Goal: Information Seeking & Learning: Learn about a topic

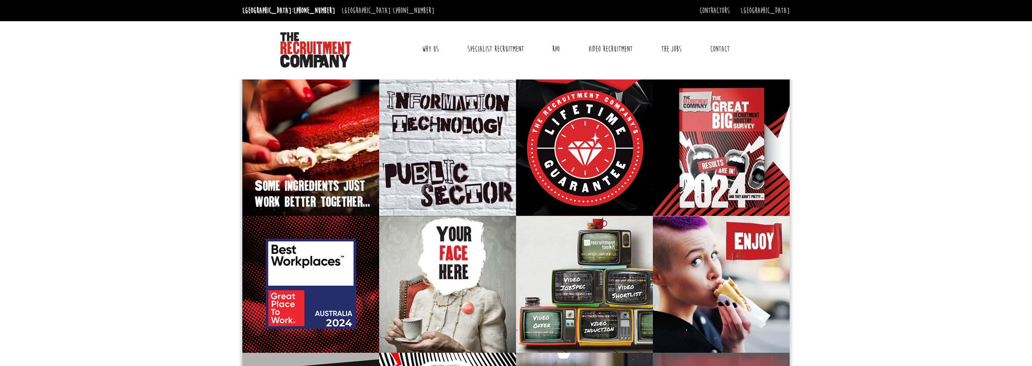
click at [714, 49] on link "Contact" at bounding box center [719, 49] width 33 height 22
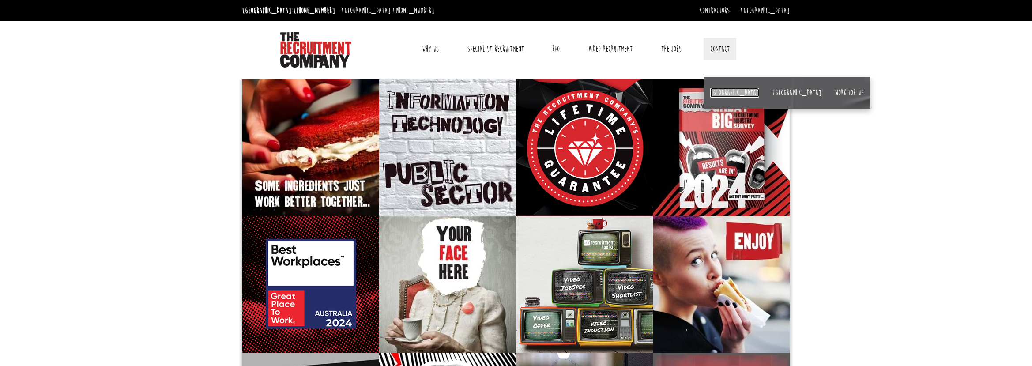
click at [722, 94] on link "[GEOGRAPHIC_DATA]" at bounding box center [734, 93] width 49 height 10
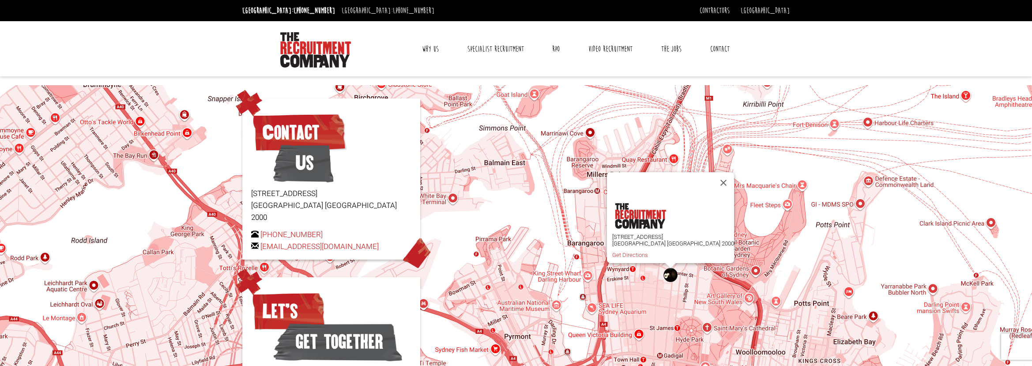
click at [423, 49] on link "Why Us" at bounding box center [430, 49] width 30 height 22
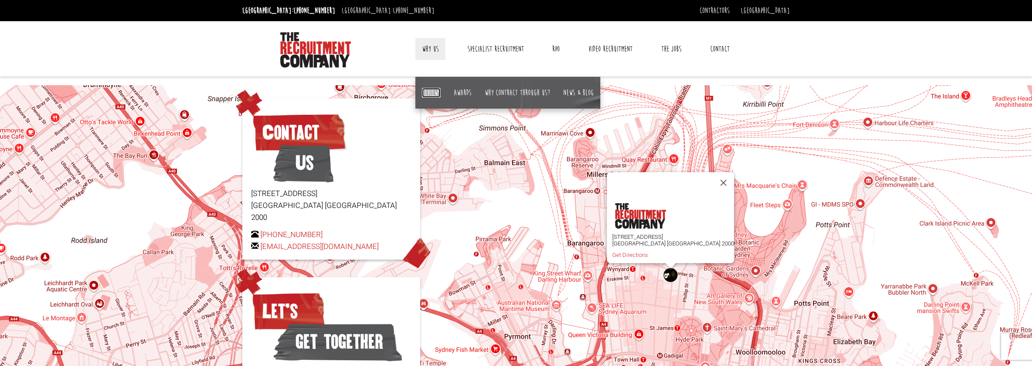
click at [436, 88] on link "Reviews" at bounding box center [431, 93] width 19 height 10
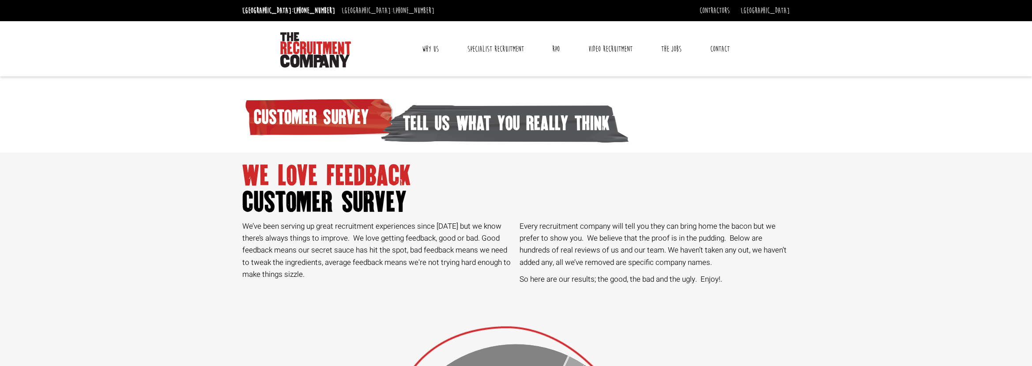
click at [424, 48] on link "Why Us" at bounding box center [430, 49] width 30 height 22
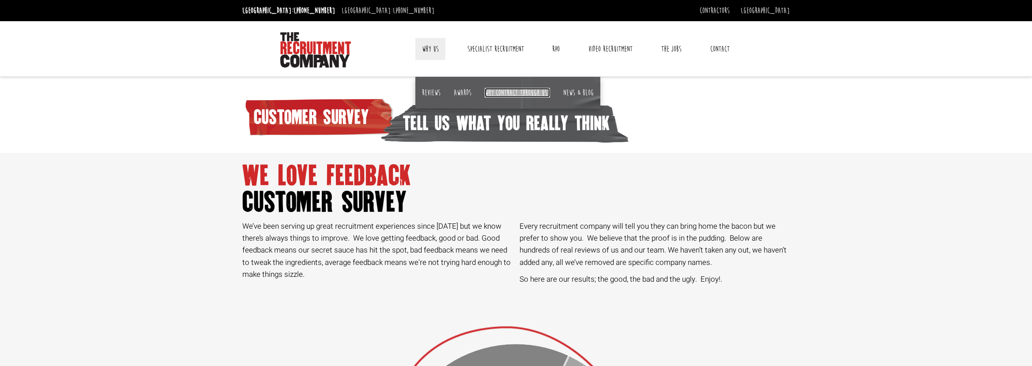
click at [520, 94] on link "Why contract through us?" at bounding box center [517, 93] width 65 height 10
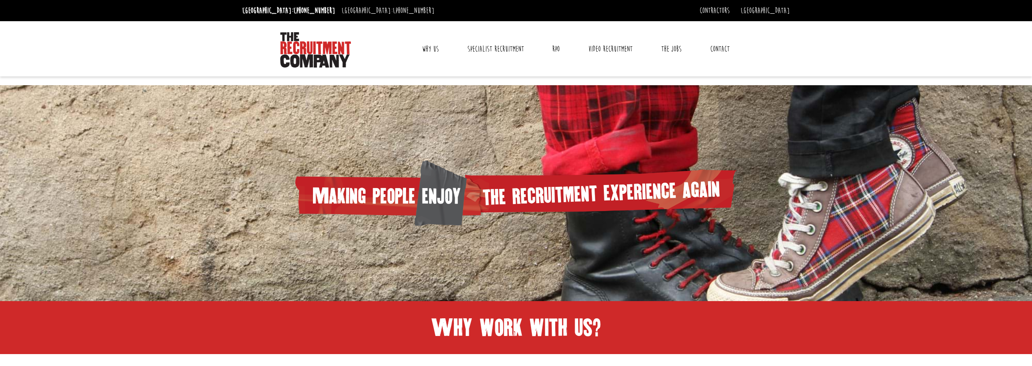
click at [434, 46] on link "Why Us" at bounding box center [430, 49] width 30 height 22
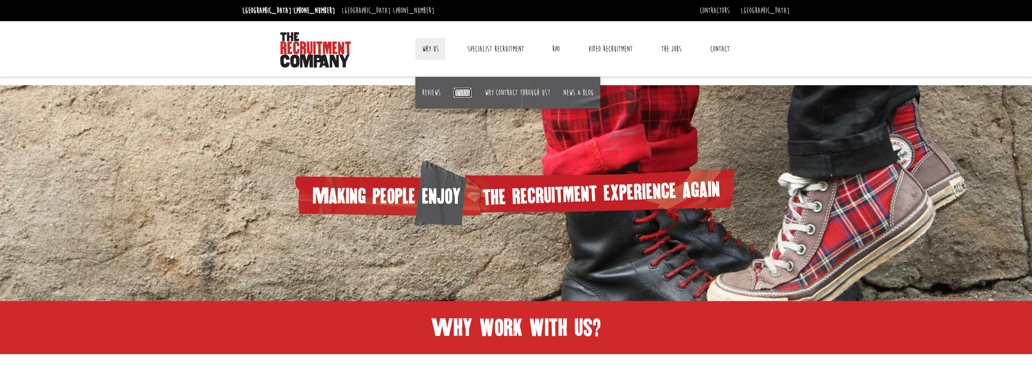
click at [456, 88] on link "Awards" at bounding box center [463, 93] width 18 height 10
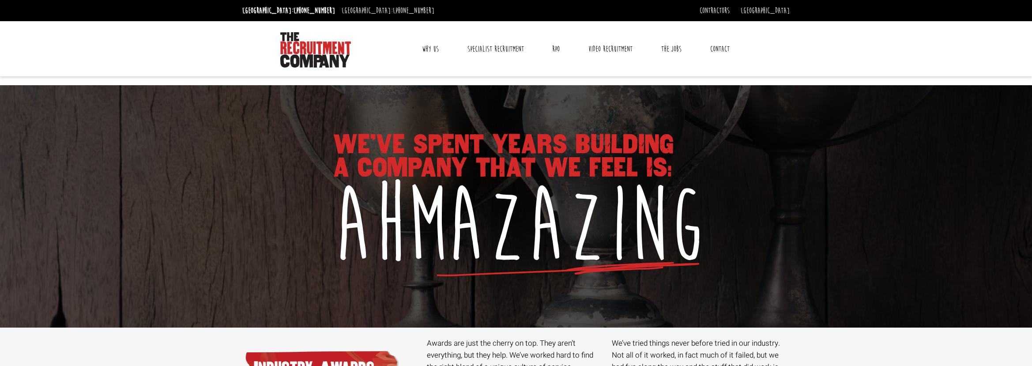
click at [429, 45] on link "Why Us" at bounding box center [430, 49] width 30 height 22
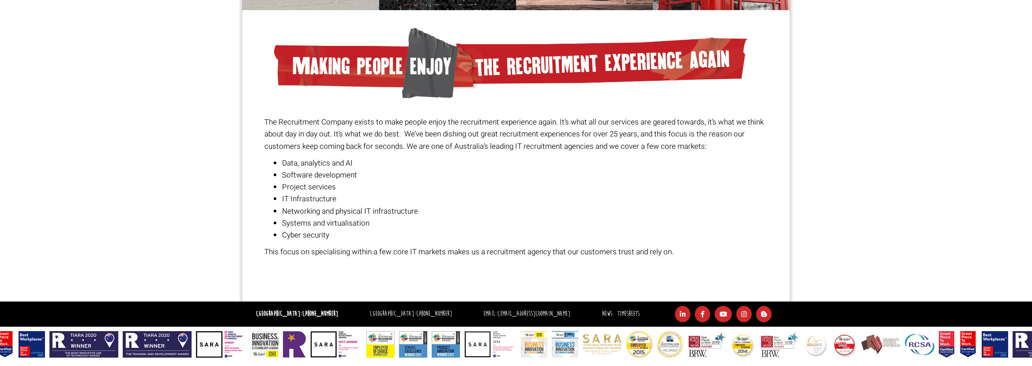
scroll to position [617, 0]
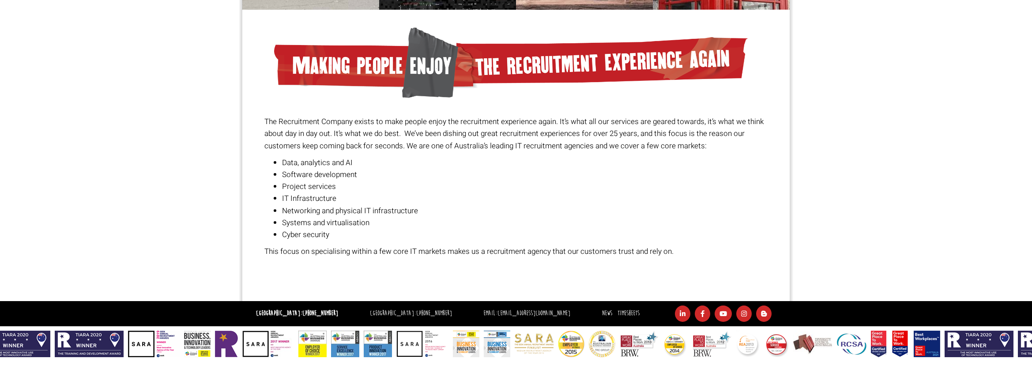
drag, startPoint x: 694, startPoint y: 252, endPoint x: 680, endPoint y: 255, distance: 14.3
click at [680, 255] on p "This focus on specialising within a few core IT markets makes us a recruitment …" at bounding box center [516, 251] width 504 height 12
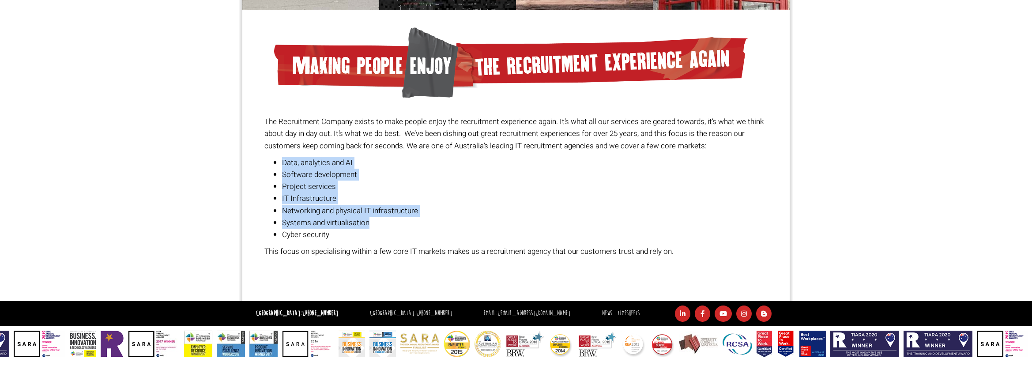
drag, startPoint x: 705, startPoint y: 149, endPoint x: 433, endPoint y: 213, distance: 279.6
click at [433, 224] on div "The Recruitment Company exists to make people enjoy the recruitment experience …" at bounding box center [516, 187] width 504 height 142
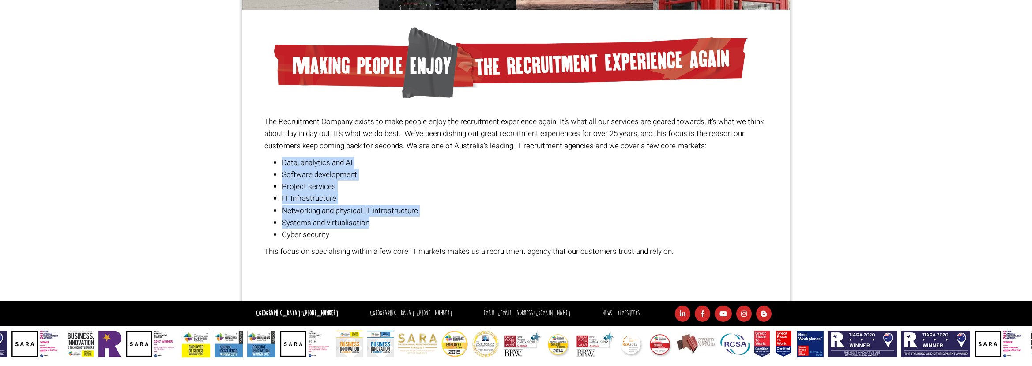
click at [421, 181] on li "Project services" at bounding box center [525, 187] width 486 height 12
